Goal: Task Accomplishment & Management: Manage account settings

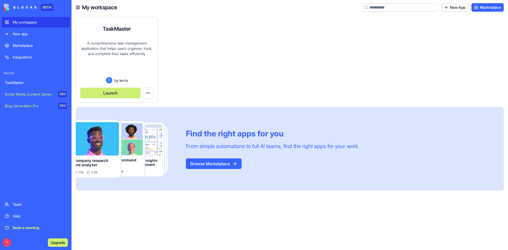
click at [128, 47] on div "A comprehensive task management application that helps users organize, track, a…" at bounding box center [116, 59] width 73 height 37
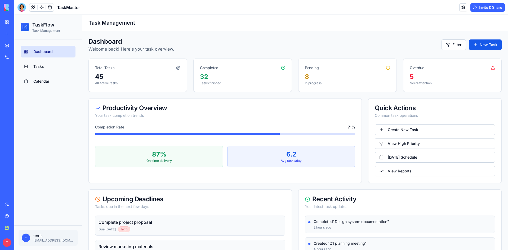
click at [38, 84] on link "Calendar" at bounding box center [48, 81] width 55 height 12
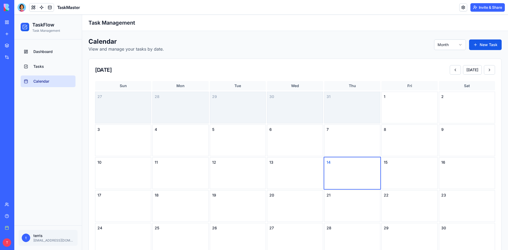
click at [448, 47] on html "TaskFlow Task Management Dashboard Tasks Calendar t terris [EMAIL_ADDRESS][DOMA…" at bounding box center [261, 177] width 494 height 324
click at [47, 69] on link "Tasks" at bounding box center [48, 67] width 55 height 12
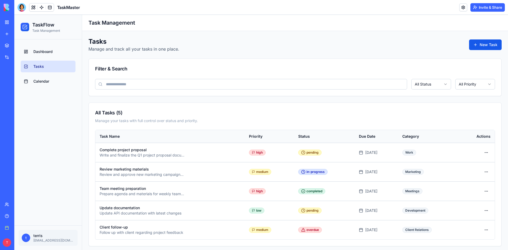
click at [40, 80] on span "Calendar" at bounding box center [41, 81] width 16 height 5
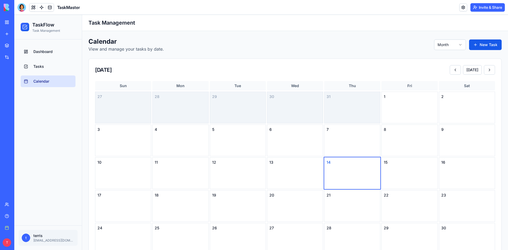
click at [453, 47] on html "TaskFlow Task Management Dashboard Tasks Calendar t terris [EMAIL_ADDRESS][DOMA…" at bounding box center [261, 177] width 494 height 324
click at [34, 8] on button at bounding box center [33, 7] width 8 height 8
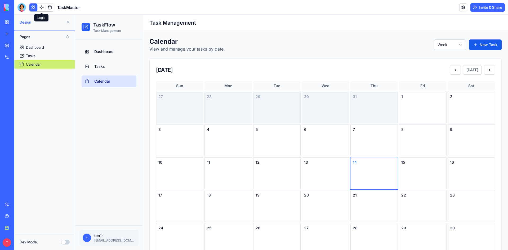
click at [41, 9] on link at bounding box center [42, 7] width 8 height 8
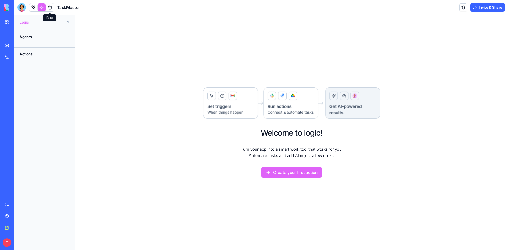
click at [48, 8] on link at bounding box center [50, 7] width 8 height 8
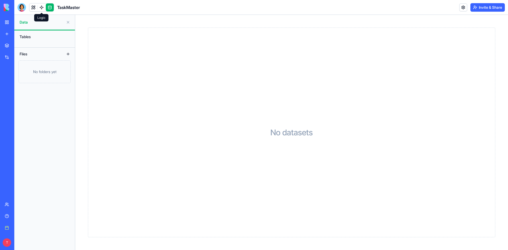
click at [43, 10] on link at bounding box center [42, 7] width 8 height 8
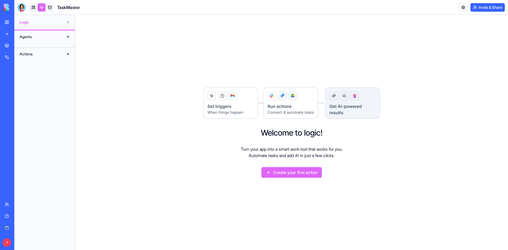
click at [301, 172] on button "Create your first action" at bounding box center [291, 172] width 60 height 11
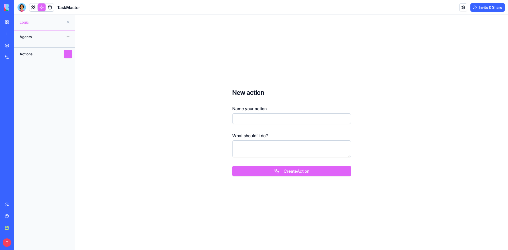
click at [69, 22] on button at bounding box center [68, 22] width 8 height 8
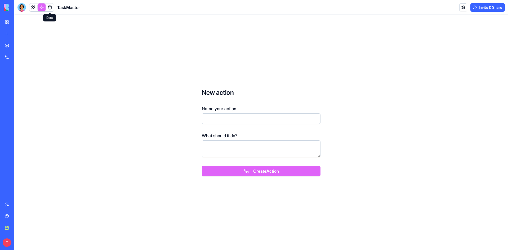
click at [47, 9] on link at bounding box center [50, 7] width 8 height 8
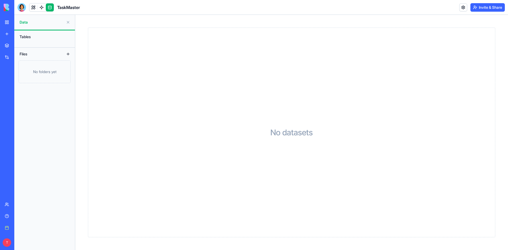
click at [9, 22] on link "My workspace" at bounding box center [12, 22] width 21 height 11
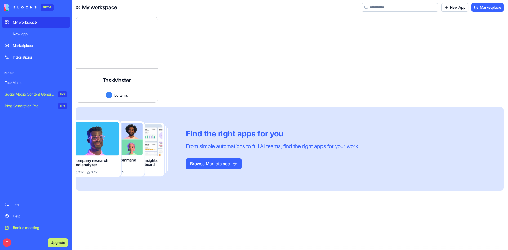
click at [60, 243] on button "Upgrade" at bounding box center [58, 242] width 20 height 8
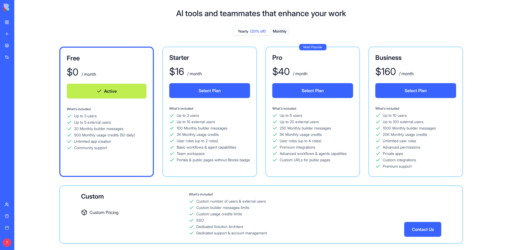
click at [9, 10] on img at bounding box center [20, 7] width 33 height 7
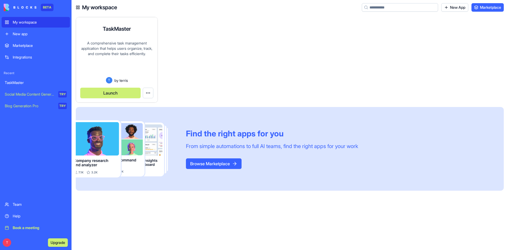
click at [109, 43] on div "A comprehensive task management application that helps users organize, track, a…" at bounding box center [116, 59] width 73 height 37
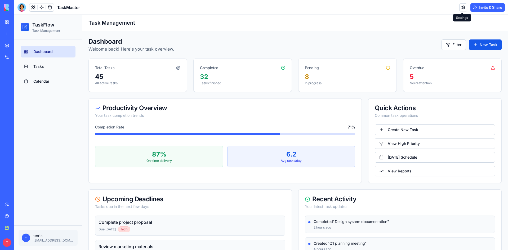
click at [464, 7] on link at bounding box center [463, 7] width 8 height 8
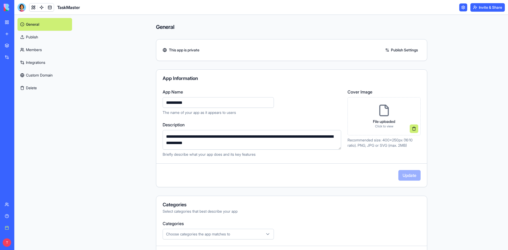
click at [119, 92] on div "**********" at bounding box center [291, 132] width 433 height 235
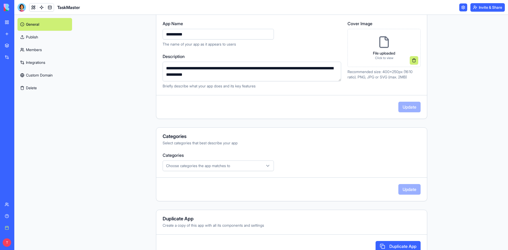
scroll to position [77, 0]
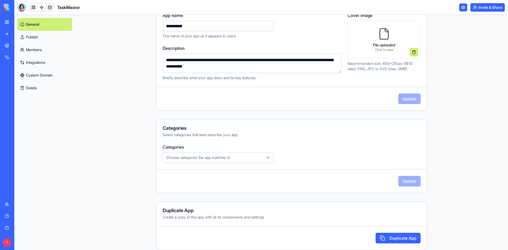
click at [37, 63] on link "Integrations" at bounding box center [44, 62] width 55 height 13
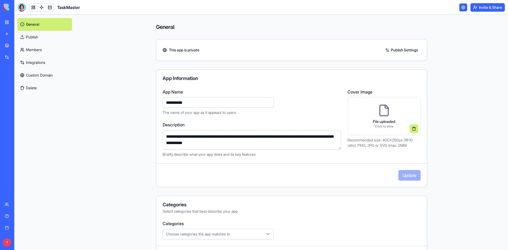
click at [36, 34] on link "Publish" at bounding box center [44, 37] width 55 height 13
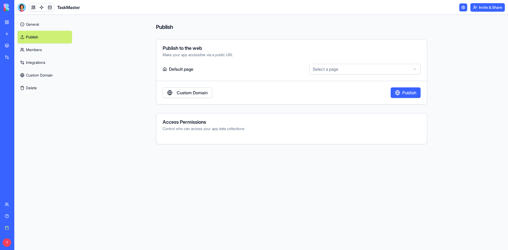
click at [358, 69] on html "BETA My workspace New app Marketplace Integrations Recent TaskMaster Social Med…" at bounding box center [254, 125] width 508 height 250
click at [277, 76] on html "BETA My workspace New app Marketplace Integrations Recent TaskMaster Social Med…" at bounding box center [254, 125] width 508 height 250
click at [409, 94] on button "Publish" at bounding box center [406, 92] width 30 height 11
click at [42, 53] on link "Members" at bounding box center [44, 49] width 55 height 13
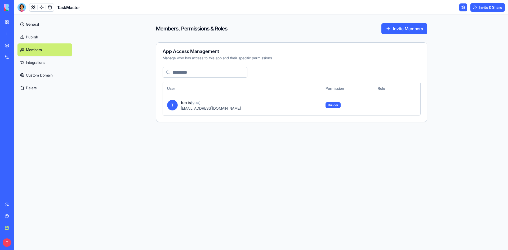
click at [44, 61] on link "Integrations" at bounding box center [44, 62] width 55 height 13
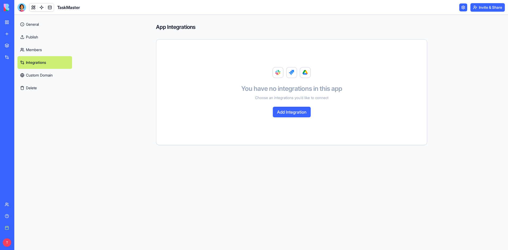
click at [43, 71] on link "Custom Domain" at bounding box center [44, 75] width 55 height 13
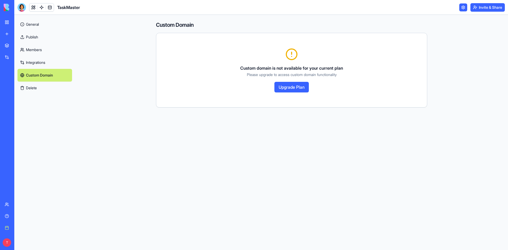
click at [35, 28] on link "General" at bounding box center [44, 24] width 55 height 13
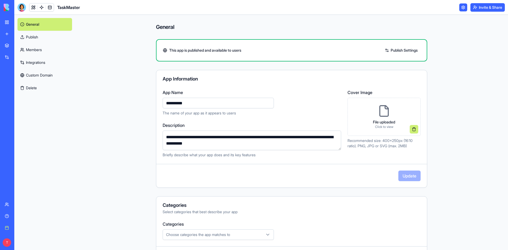
click at [42, 38] on link "Publish" at bounding box center [44, 37] width 55 height 13
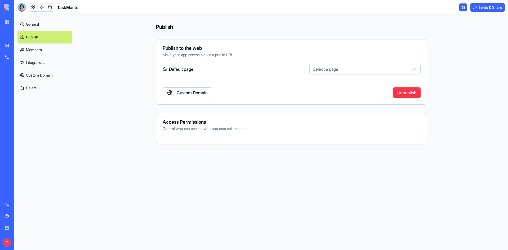
click at [42, 24] on link "General" at bounding box center [44, 24] width 55 height 13
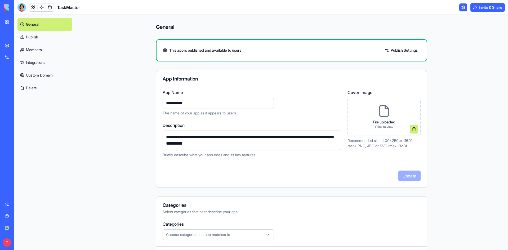
click at [127, 79] on div "**********" at bounding box center [291, 132] width 433 height 235
click at [8, 227] on link "Book a meeting" at bounding box center [12, 228] width 21 height 11
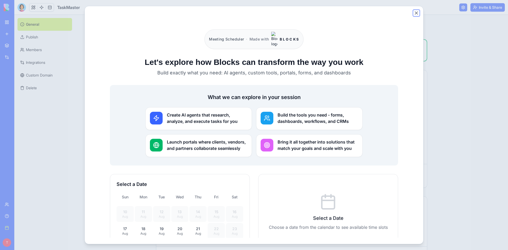
drag, startPoint x: 418, startPoint y: 14, endPoint x: 415, endPoint y: 16, distance: 3.5
click at [418, 14] on button "Close" at bounding box center [416, 12] width 5 height 5
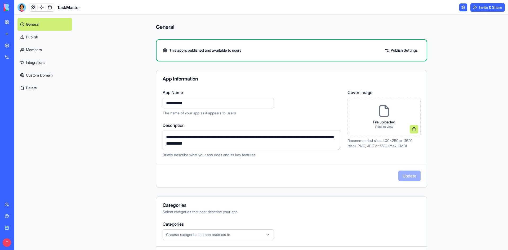
click at [74, 8] on h1 "TaskMaster" at bounding box center [68, 7] width 23 height 6
click at [24, 7] on div at bounding box center [21, 7] width 8 height 8
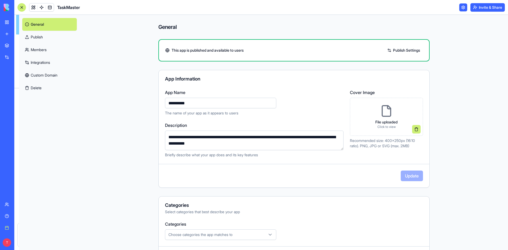
scroll to position [111, 0]
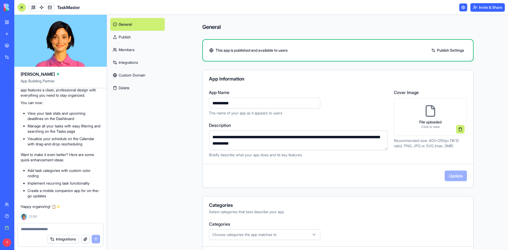
click at [144, 185] on div "General Publish Members Integrations Custom Domain Delete" at bounding box center [137, 132] width 61 height 235
click at [454, 50] on link "Publish Settings" at bounding box center [448, 50] width 38 height 8
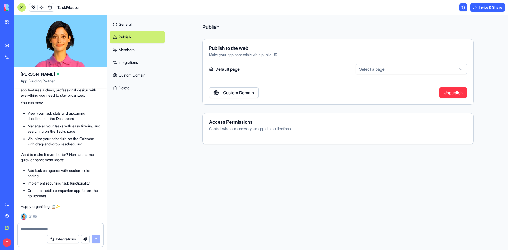
click at [123, 26] on link "General" at bounding box center [137, 24] width 55 height 13
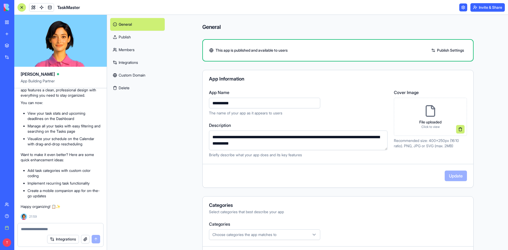
click at [484, 96] on div "**********" at bounding box center [338, 132] width 340 height 235
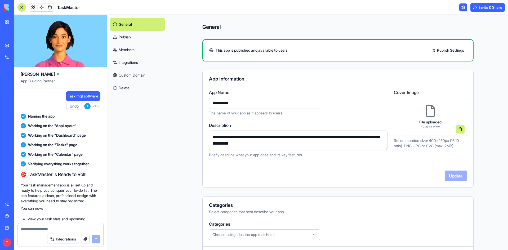
scroll to position [111, 0]
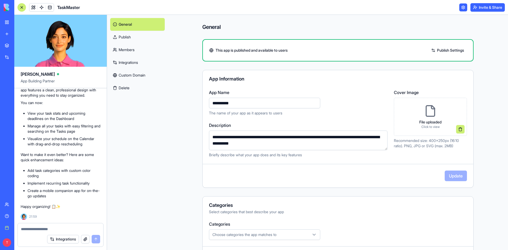
click at [20, 8] on div at bounding box center [21, 7] width 8 height 8
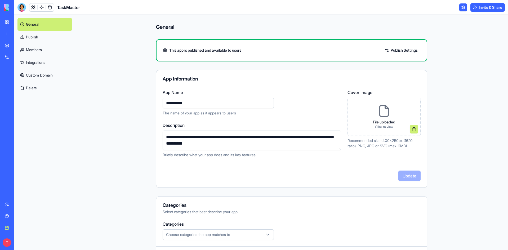
click at [8, 43] on link "Marketplace" at bounding box center [12, 45] width 21 height 11
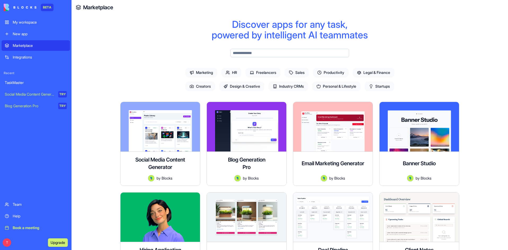
click at [6, 9] on img at bounding box center [20, 7] width 33 height 7
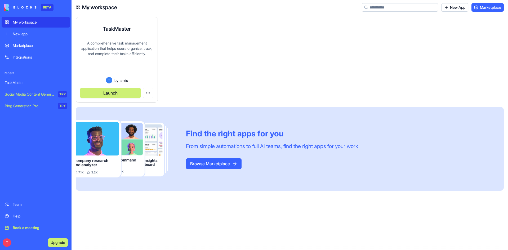
click at [116, 91] on button "Launch" at bounding box center [110, 93] width 60 height 11
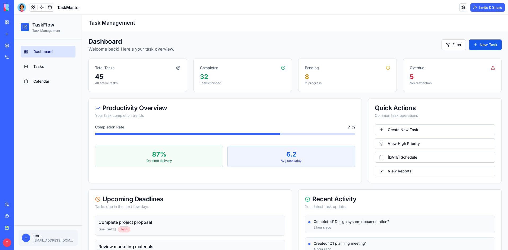
click at [410, 130] on link "Create New Task" at bounding box center [435, 129] width 120 height 11
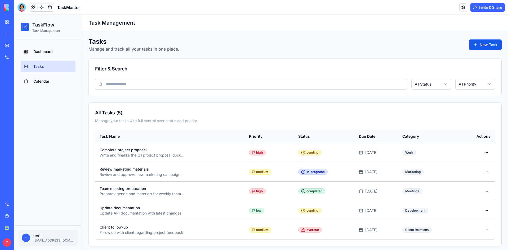
click at [472, 46] on button "New Task" at bounding box center [485, 44] width 33 height 11
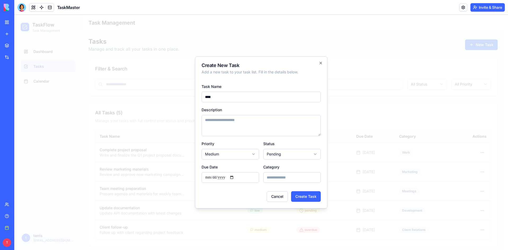
type input "****"
click at [267, 124] on textarea "Description" at bounding box center [261, 125] width 119 height 21
type textarea "**********"
click at [249, 155] on body "TaskFlow Task Management Dashboard Tasks Calendar t terris [EMAIL_ADDRESS][DOMA…" at bounding box center [259, 134] width 490 height 238
click at [244, 144] on body "TaskFlow Task Management Dashboard Tasks Calendar t terris [EMAIL_ADDRESS][DOMA…" at bounding box center [259, 134] width 490 height 238
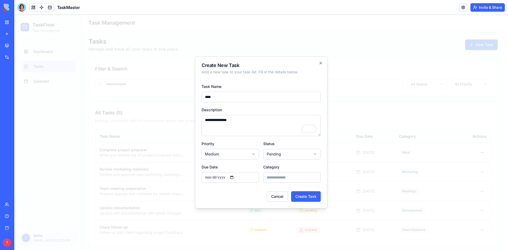
click at [300, 153] on body "TaskFlow Task Management Dashboard Tasks Calendar t terris [EMAIL_ADDRESS][DOMA…" at bounding box center [259, 134] width 490 height 238
click at [286, 179] on input "Category" at bounding box center [291, 177] width 57 height 11
click at [227, 178] on input "Due Date" at bounding box center [230, 177] width 57 height 11
click at [235, 176] on input "Due Date" at bounding box center [230, 177] width 57 height 11
type input "**********"
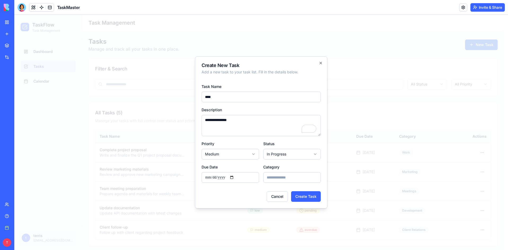
click at [304, 196] on button "Create Task" at bounding box center [306, 196] width 30 height 11
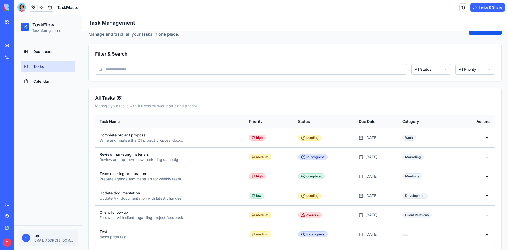
scroll to position [22, 0]
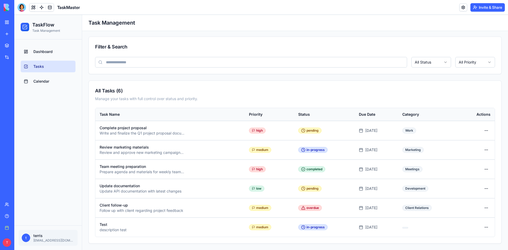
click at [46, 81] on span "Calendar" at bounding box center [41, 81] width 16 height 5
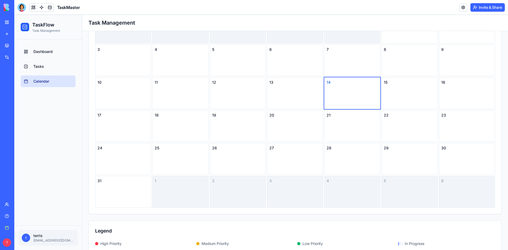
scroll to position [89, 0]
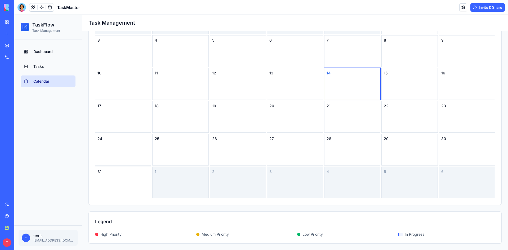
click at [6, 45] on link "Marketplace" at bounding box center [12, 45] width 21 height 11
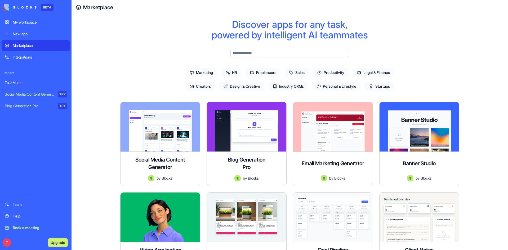
click at [30, 57] on div "Integrations" at bounding box center [40, 57] width 54 height 5
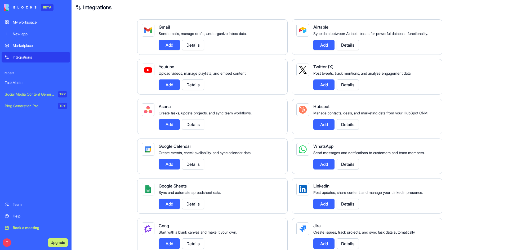
scroll to position [106, 0]
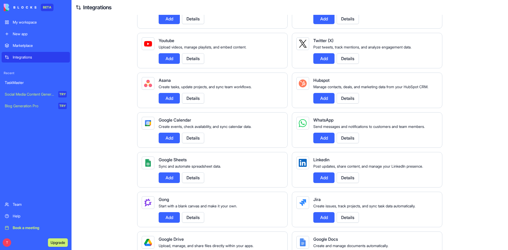
click at [20, 23] on div "My workspace" at bounding box center [40, 22] width 54 height 5
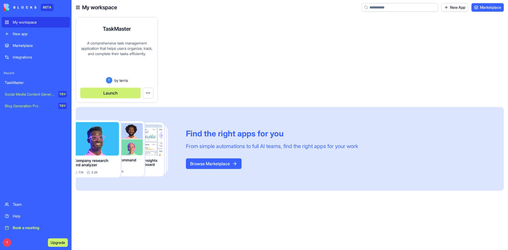
click at [129, 91] on button "Launch" at bounding box center [110, 93] width 60 height 11
click at [148, 91] on html "BETA My workspace New app Marketplace Integrations Recent TaskMaster Social Med…" at bounding box center [254, 125] width 508 height 250
click at [134, 107] on span "Edit app" at bounding box center [135, 105] width 13 height 5
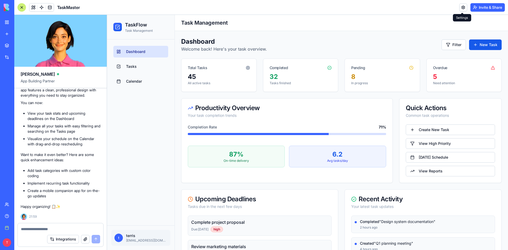
click at [462, 10] on link at bounding box center [463, 7] width 8 height 8
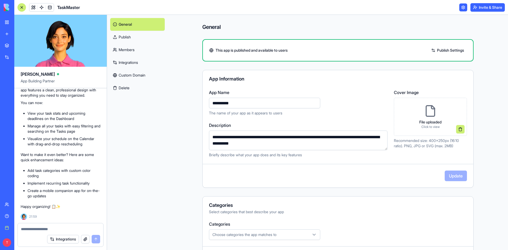
click at [358, 73] on div "**********" at bounding box center [337, 129] width 271 height 118
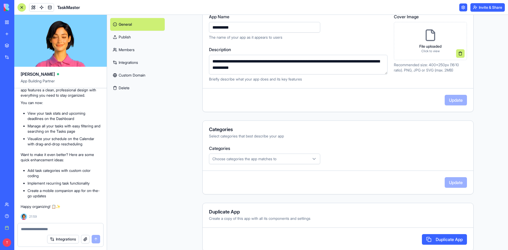
scroll to position [77, 0]
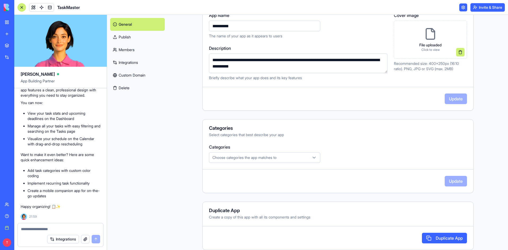
click at [126, 75] on link "Custom Domain" at bounding box center [137, 75] width 55 height 13
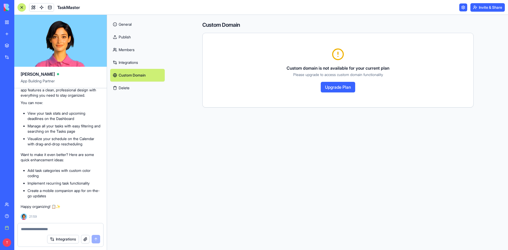
click at [122, 37] on link "Publish" at bounding box center [137, 37] width 55 height 13
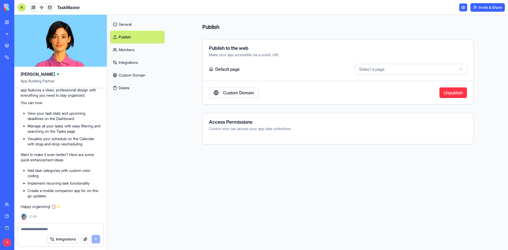
click at [394, 66] on html "BETA My workspace New app Marketplace Integrations Recent TaskMaster Social Med…" at bounding box center [254, 125] width 508 height 250
select select "**********"
click at [61, 229] on textarea at bounding box center [60, 228] width 79 height 5
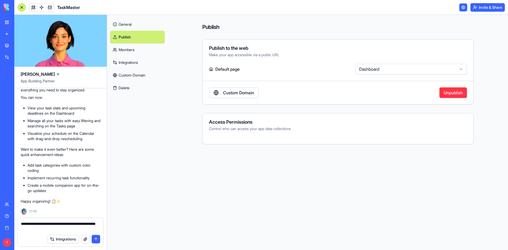
type textarea "**********"
click at [94, 237] on button "submit" at bounding box center [96, 239] width 8 height 8
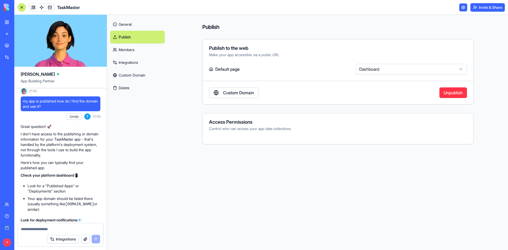
scroll to position [258, 0]
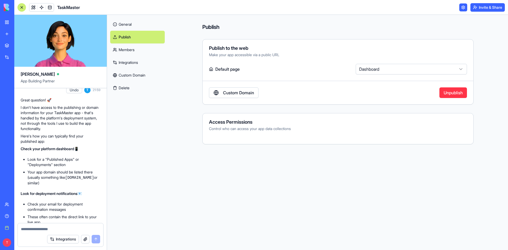
click at [126, 23] on link "General" at bounding box center [137, 24] width 55 height 13
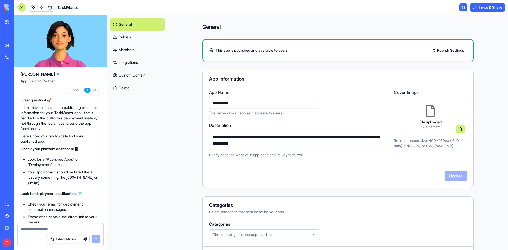
click at [192, 76] on div "**********" at bounding box center [338, 132] width 340 height 235
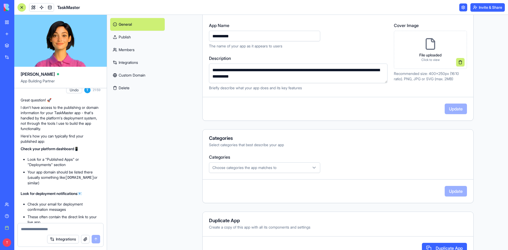
scroll to position [77, 0]
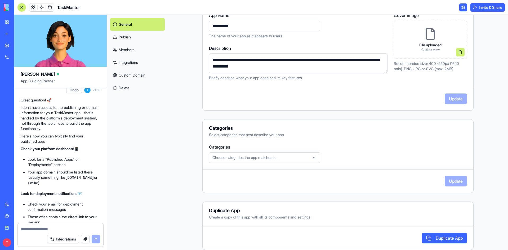
drag, startPoint x: 28, startPoint y: 188, endPoint x: 53, endPoint y: 189, distance: 25.7
click at [65, 180] on code "[DOMAIN_NAME]" at bounding box center [79, 178] width 29 height 4
copy code "[DOMAIN_NAME]"
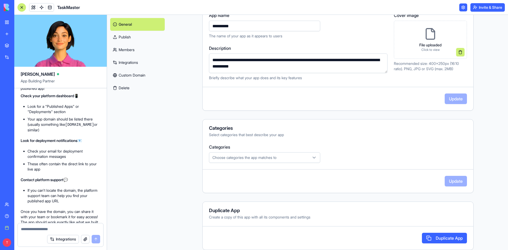
scroll to position [337, 0]
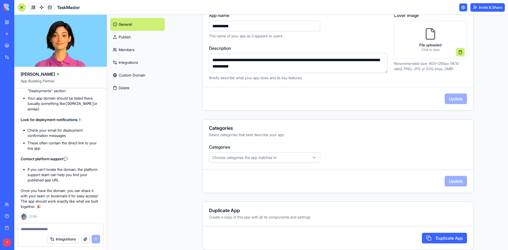
click at [7, 21] on link "My workspace" at bounding box center [12, 22] width 21 height 11
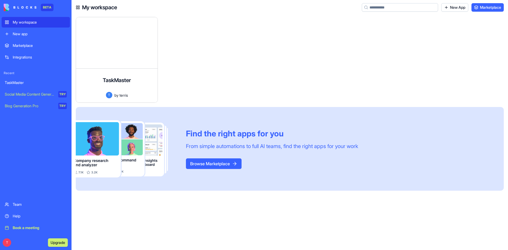
click at [198, 165] on button "Browse Marketplace" at bounding box center [214, 163] width 56 height 11
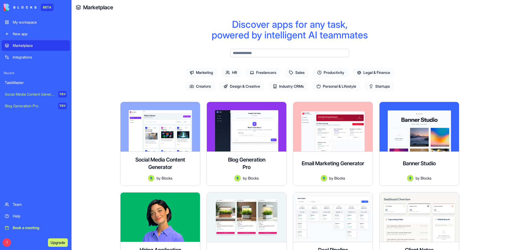
click at [292, 51] on input "text" at bounding box center [289, 53] width 119 height 8
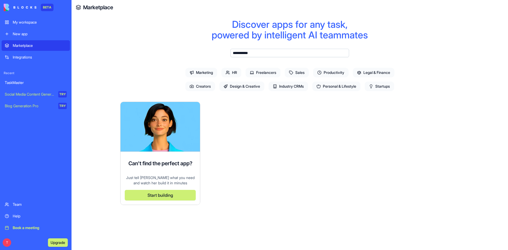
type input "**********"
click at [268, 51] on input "**********" at bounding box center [289, 53] width 119 height 8
click at [250, 84] on span "Design & Creative" at bounding box center [241, 87] width 45 height 10
click at [235, 85] on span "Design & Creative" at bounding box center [241, 87] width 45 height 10
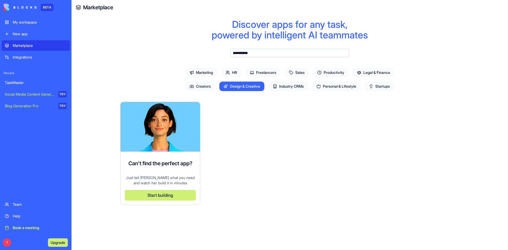
click at [267, 53] on input "**********" at bounding box center [289, 53] width 119 height 8
drag, startPoint x: 267, startPoint y: 53, endPoint x: 220, endPoint y: 55, distance: 46.9
click at [221, 55] on div "**********" at bounding box center [289, 71] width 237 height 45
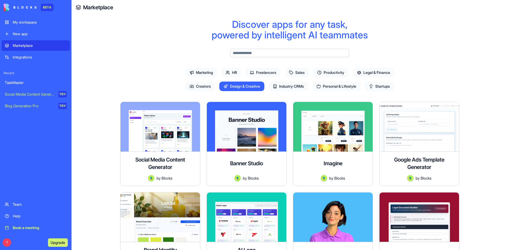
click at [234, 91] on span "Design & Creative" at bounding box center [241, 87] width 45 height 10
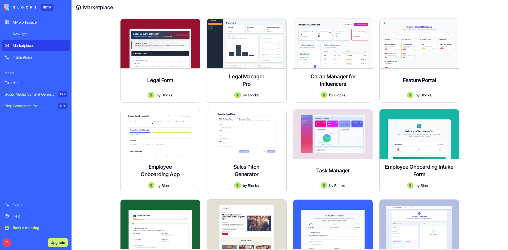
scroll to position [821, 0]
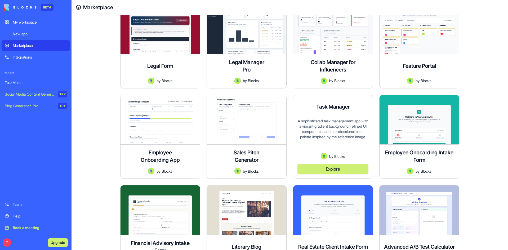
click at [334, 169] on button "Explore" at bounding box center [332, 169] width 71 height 11
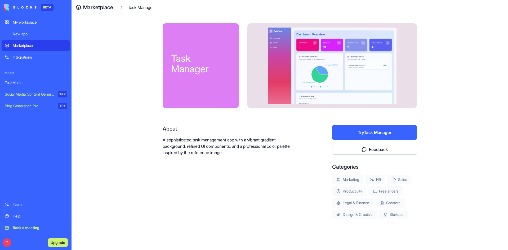
click at [27, 24] on div "My workspace" at bounding box center [40, 22] width 54 height 5
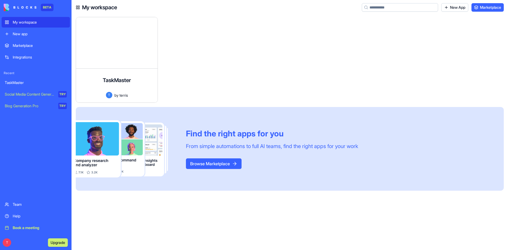
click at [28, 82] on div "TaskMaster" at bounding box center [36, 82] width 62 height 5
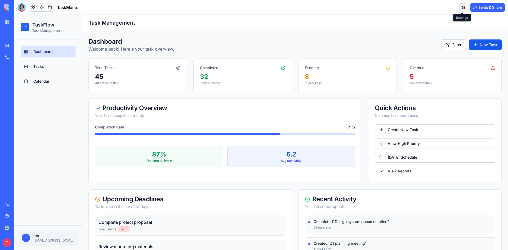
click at [459, 8] on link at bounding box center [463, 7] width 8 height 8
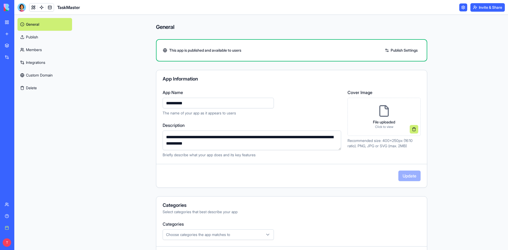
click at [274, 88] on div "**********" at bounding box center [291, 129] width 271 height 118
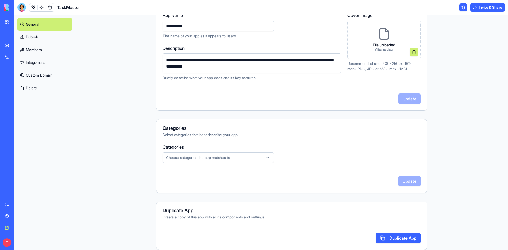
click at [267, 159] on icon "button" at bounding box center [267, 157] width 5 height 5
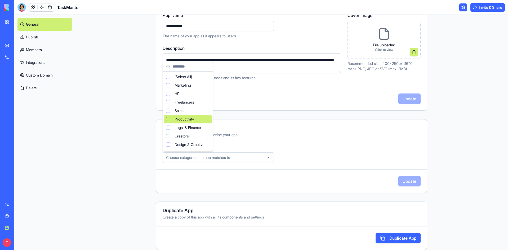
click at [168, 119] on div "Suggestions" at bounding box center [168, 119] width 4 height 4
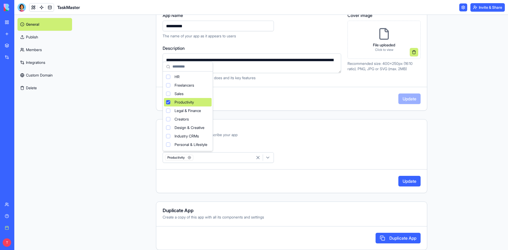
scroll to position [35, 0]
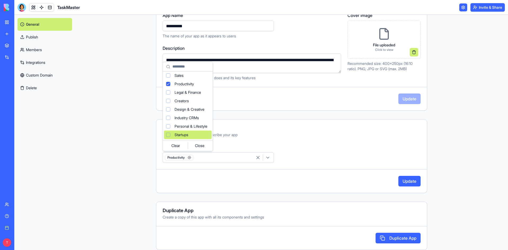
click at [280, 137] on html "**********" at bounding box center [254, 125] width 508 height 250
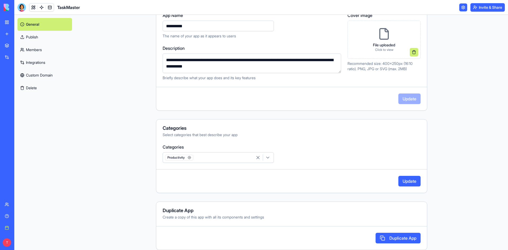
click at [411, 180] on button "Update" at bounding box center [409, 181] width 22 height 11
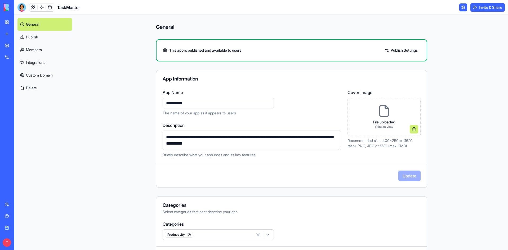
click at [484, 5] on button "Invite & Share" at bounding box center [487, 7] width 34 height 8
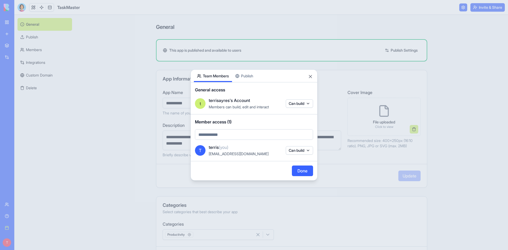
click at [298, 103] on body "**********" at bounding box center [254, 125] width 508 height 250
click at [282, 101] on div at bounding box center [254, 125] width 508 height 250
click at [246, 75] on button "Publish" at bounding box center [244, 76] width 24 height 12
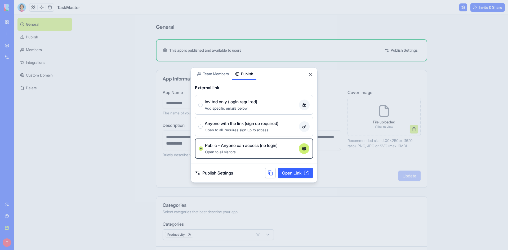
click at [224, 123] on span "Anyone with the link (sign up required)" at bounding box center [242, 123] width 74 height 6
click at [203, 124] on button "Anyone with the link (sign up required) Open to all, requires sign up to access" at bounding box center [200, 126] width 4 height 4
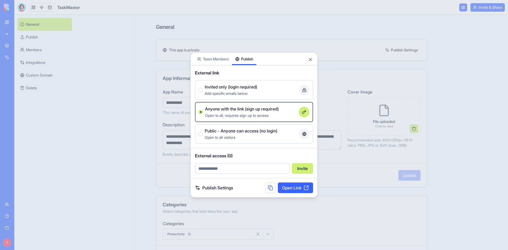
click at [303, 187] on link "Open Link" at bounding box center [295, 188] width 35 height 11
click at [312, 58] on button "Close" at bounding box center [310, 59] width 5 height 5
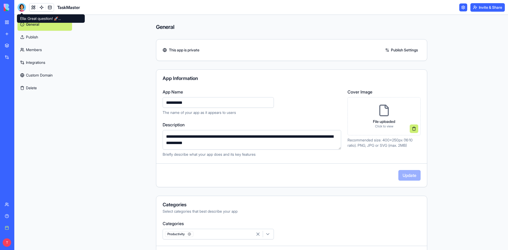
click at [21, 9] on div at bounding box center [21, 7] width 8 height 8
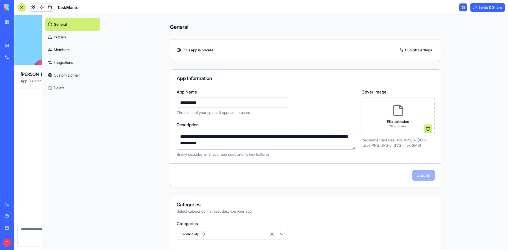
scroll to position [337, 0]
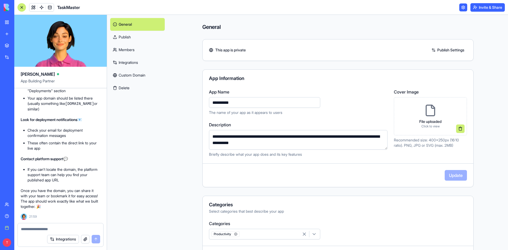
click at [57, 229] on textarea at bounding box center [60, 228] width 79 height 5
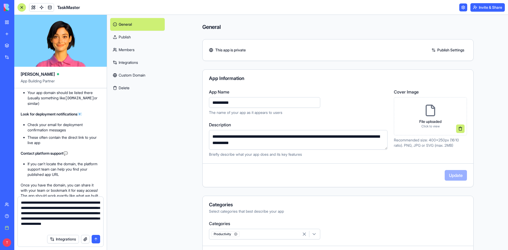
type textarea "**********"
click at [97, 237] on button "submit" at bounding box center [96, 239] width 8 height 8
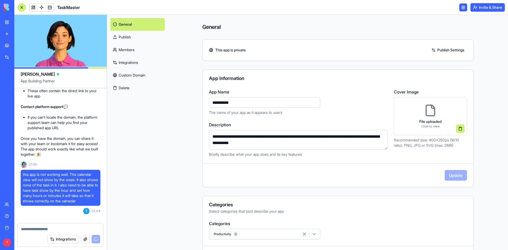
scroll to position [439, 0]
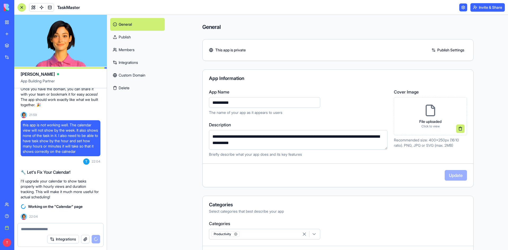
click at [134, 37] on link "Publish" at bounding box center [137, 37] width 55 height 13
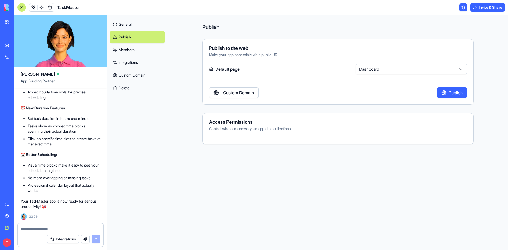
scroll to position [626, 0]
click at [125, 25] on link "General" at bounding box center [137, 24] width 55 height 13
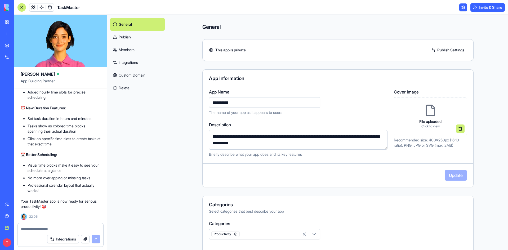
click at [177, 102] on div "**********" at bounding box center [338, 132] width 340 height 235
click at [488, 6] on button "Invite & Share" at bounding box center [487, 7] width 34 height 8
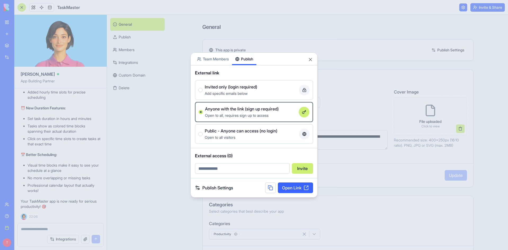
click at [213, 188] on link "Publish Settings" at bounding box center [214, 188] width 38 height 6
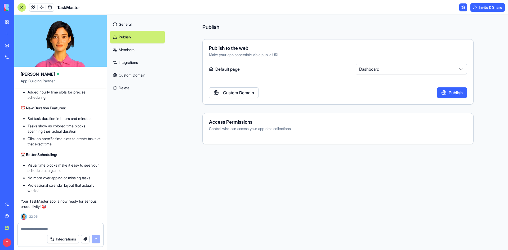
click at [452, 94] on button "Publish" at bounding box center [452, 92] width 30 height 11
click at [485, 8] on button "Invite & Share" at bounding box center [487, 7] width 34 height 8
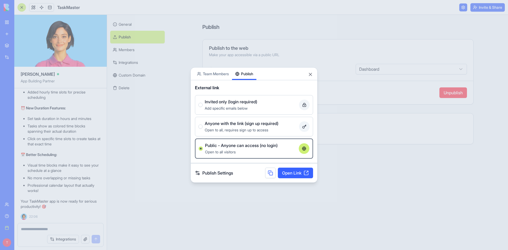
click at [231, 127] on div "Open to all, requires sign up to access" at bounding box center [251, 130] width 92 height 6
click at [203, 127] on button "Anyone with the link (sign up required) Open to all, requires sign up to access" at bounding box center [200, 126] width 4 height 4
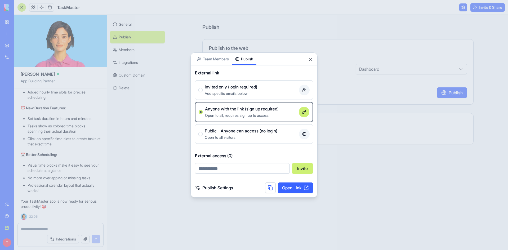
click at [238, 96] on div "Add specific emails below" at bounding box center [251, 93] width 92 height 6
click at [203, 92] on button "Invited only (login required) Add specific emails below" at bounding box center [200, 90] width 4 height 4
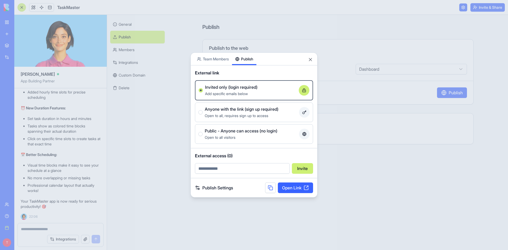
click at [297, 187] on link "Open Link" at bounding box center [295, 188] width 35 height 11
click at [148, 183] on div at bounding box center [254, 125] width 508 height 250
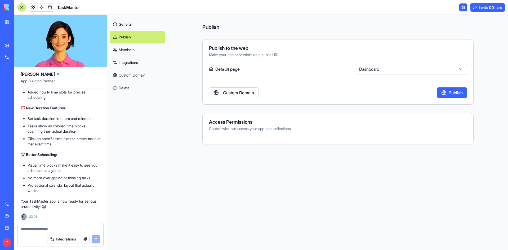
click at [61, 226] on div at bounding box center [61, 227] width 86 height 8
click at [59, 229] on textarea at bounding box center [60, 228] width 79 height 5
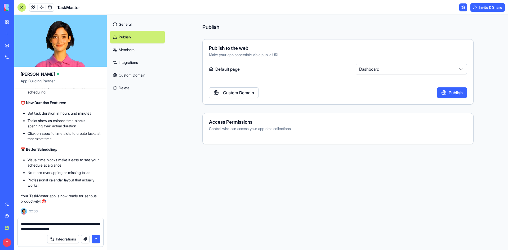
type textarea "**********"
click at [94, 241] on button "submit" at bounding box center [96, 239] width 8 height 8
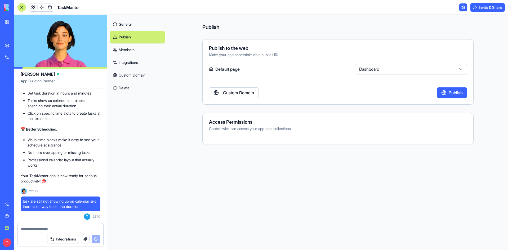
scroll to position [683, 0]
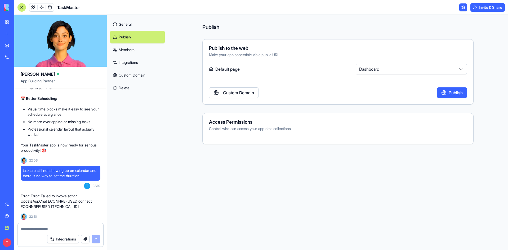
click at [125, 26] on link "General" at bounding box center [137, 24] width 55 height 13
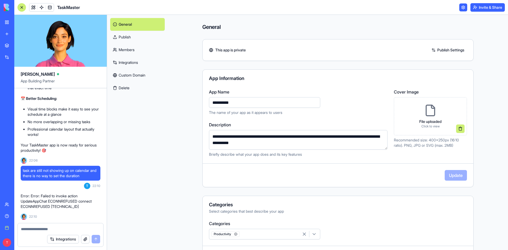
click at [7, 23] on link "My workspace" at bounding box center [12, 22] width 21 height 11
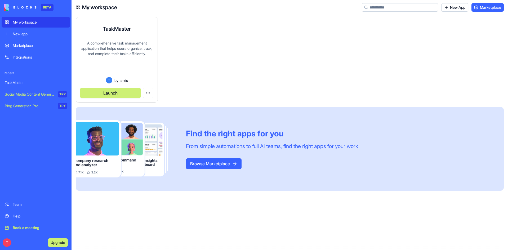
click at [118, 95] on button "Launch" at bounding box center [110, 93] width 60 height 11
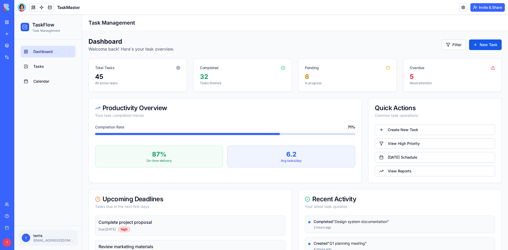
click at [50, 83] on link "Calendar" at bounding box center [48, 81] width 55 height 12
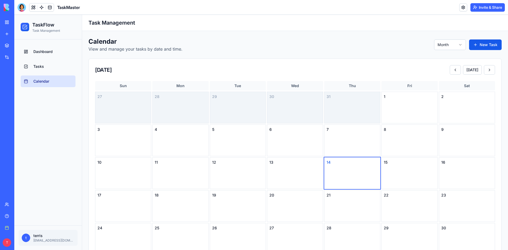
click at [444, 47] on html "TaskFlow Task Management Dashboard Tasks Calendar t terris [EMAIL_ADDRESS][DOMA…" at bounding box center [261, 177] width 494 height 324
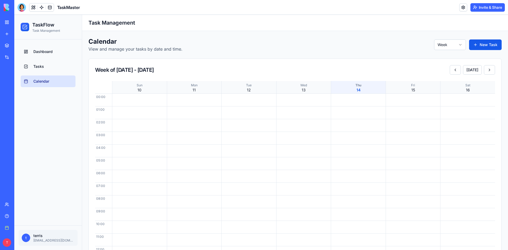
click at [37, 71] on link "Tasks" at bounding box center [48, 67] width 55 height 12
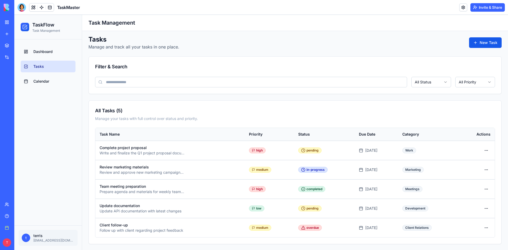
scroll to position [3, 0]
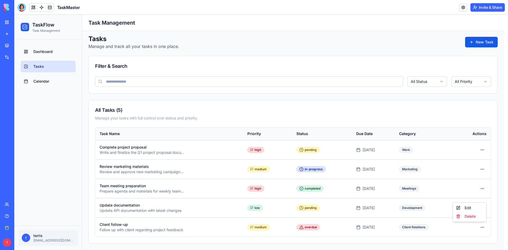
click at [484, 231] on html "TaskFlow Task Management Dashboard Tasks Calendar t terris [EMAIL_ADDRESS][DOMA…" at bounding box center [261, 131] width 494 height 238
click at [479, 208] on div "Edit" at bounding box center [469, 208] width 31 height 8
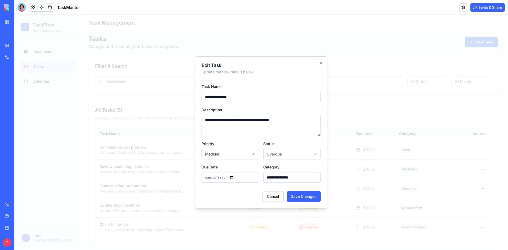
click at [237, 177] on input "**********" at bounding box center [230, 177] width 57 height 11
type input "**********"
click at [302, 196] on button "Save Changes" at bounding box center [304, 196] width 34 height 11
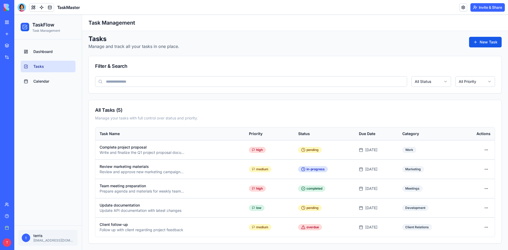
click at [60, 80] on link "Calendar" at bounding box center [48, 81] width 55 height 12
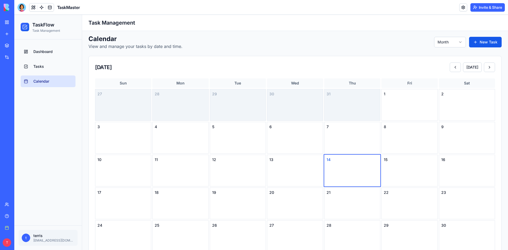
click at [454, 36] on div "Calendar View and manage your tasks by date and time. Month New Task" at bounding box center [294, 42] width 413 height 15
click at [453, 41] on html "TaskFlow Task Management Dashboard Tasks Calendar t terris [EMAIL_ADDRESS][DOMA…" at bounding box center [261, 174] width 494 height 324
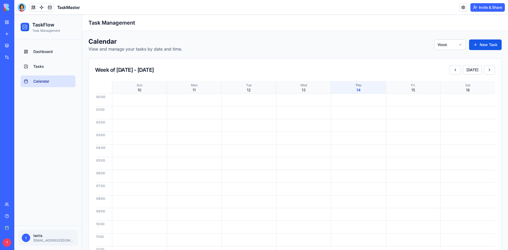
click at [43, 52] on span "Dashboard" at bounding box center [42, 51] width 19 height 5
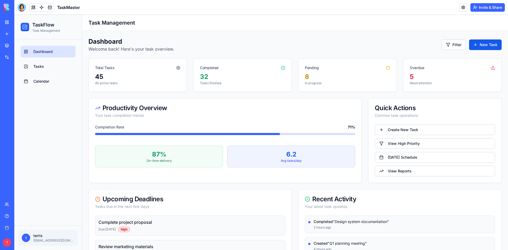
click at [402, 146] on button "View High Priority" at bounding box center [435, 143] width 120 height 11
click at [396, 143] on button "View High Priority" at bounding box center [435, 143] width 120 height 11
click at [404, 158] on button "[DATE] Schedule" at bounding box center [435, 157] width 120 height 11
click at [407, 129] on link "Create New Task" at bounding box center [435, 129] width 120 height 11
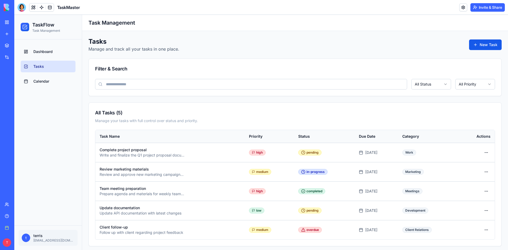
click at [38, 83] on span "Calendar" at bounding box center [41, 81] width 16 height 5
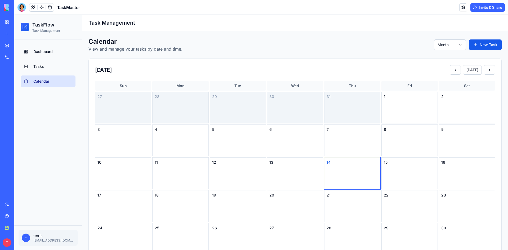
click at [51, 54] on span "Dashboard" at bounding box center [42, 51] width 19 height 5
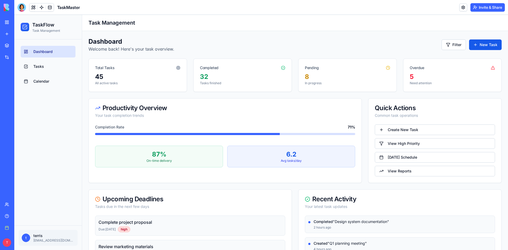
click at [381, 168] on button "View Reports" at bounding box center [435, 171] width 120 height 11
click at [392, 170] on button "View Reports" at bounding box center [435, 171] width 120 height 11
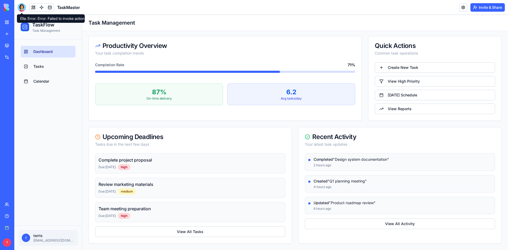
click at [24, 7] on div at bounding box center [21, 7] width 8 height 8
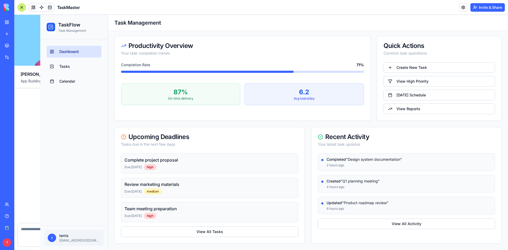
scroll to position [683, 0]
